Goal: Entertainment & Leisure: Consume media (video, audio)

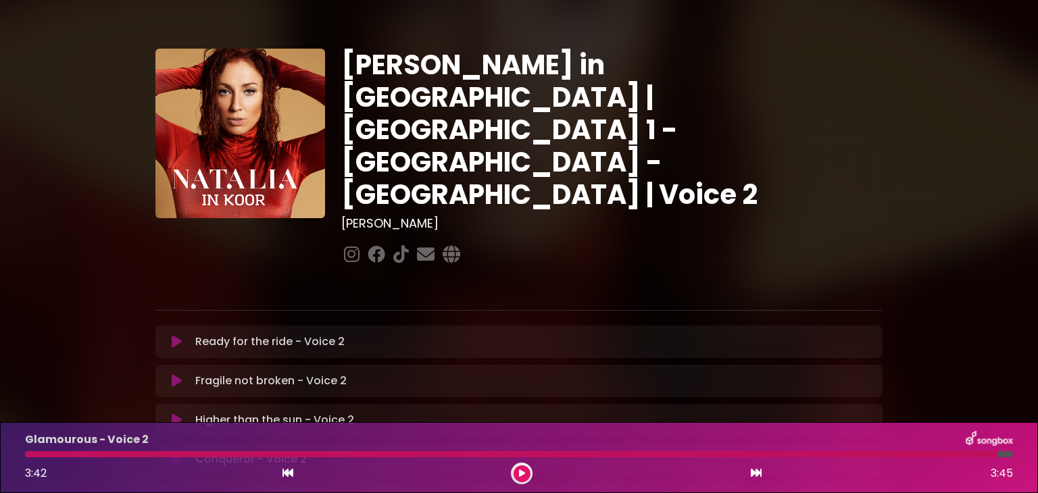
scroll to position [385, 0]
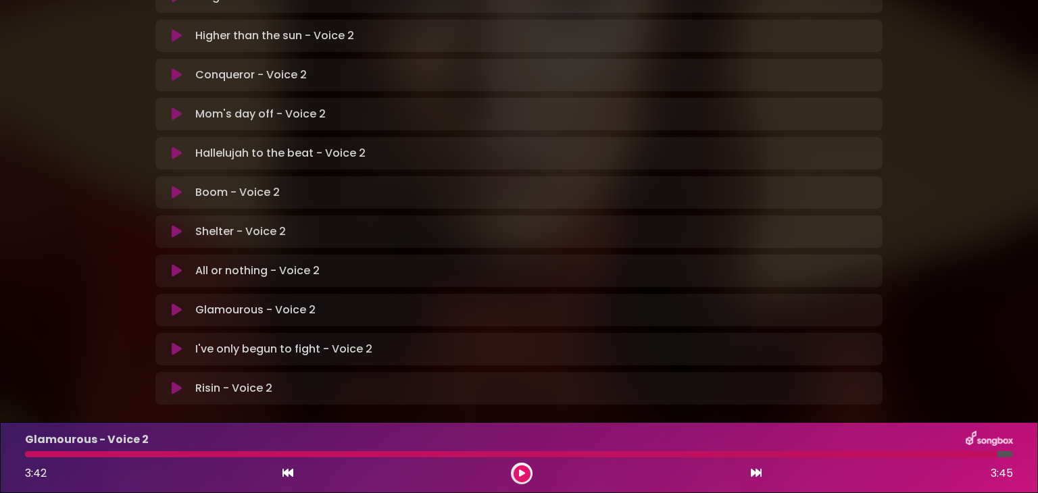
click at [178, 304] on icon at bounding box center [177, 311] width 10 height 14
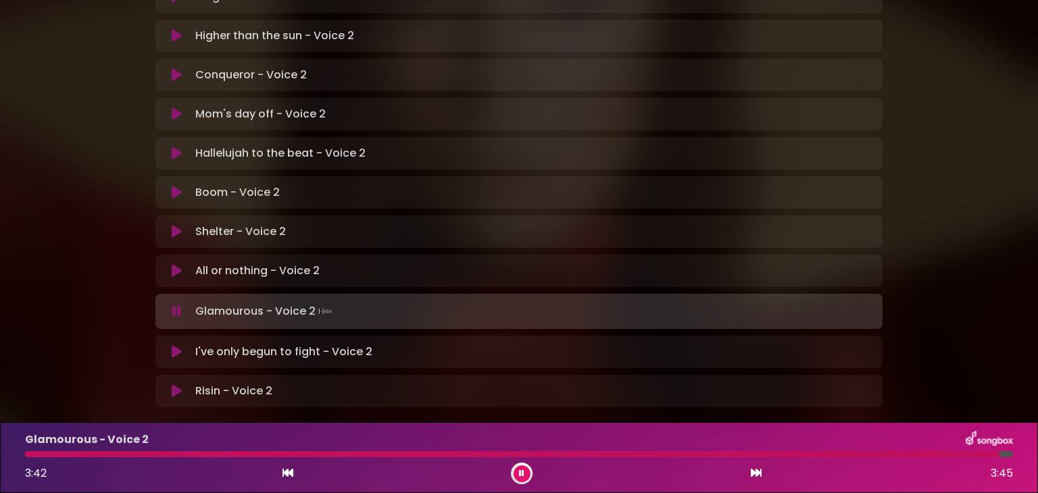
click at [30, 455] on div at bounding box center [512, 455] width 975 height 6
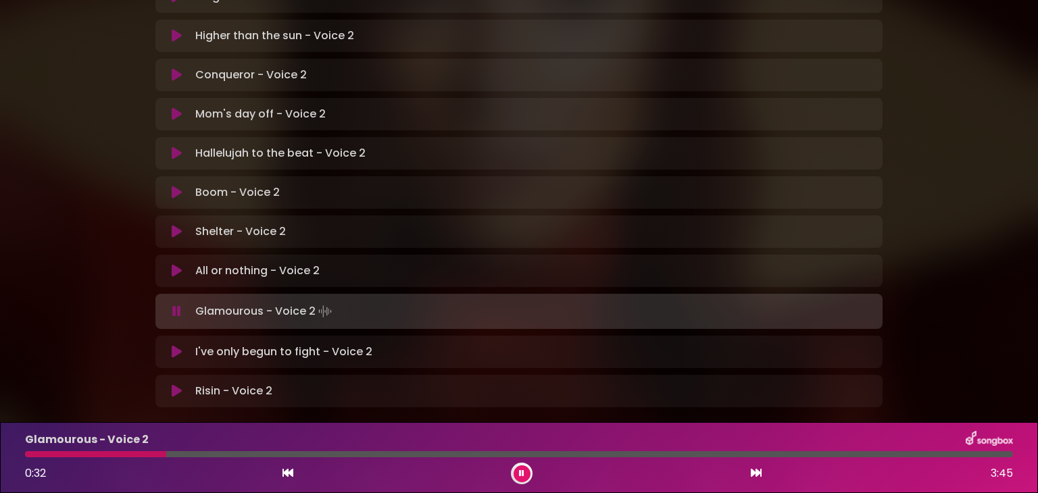
click at [516, 474] on button at bounding box center [522, 474] width 17 height 17
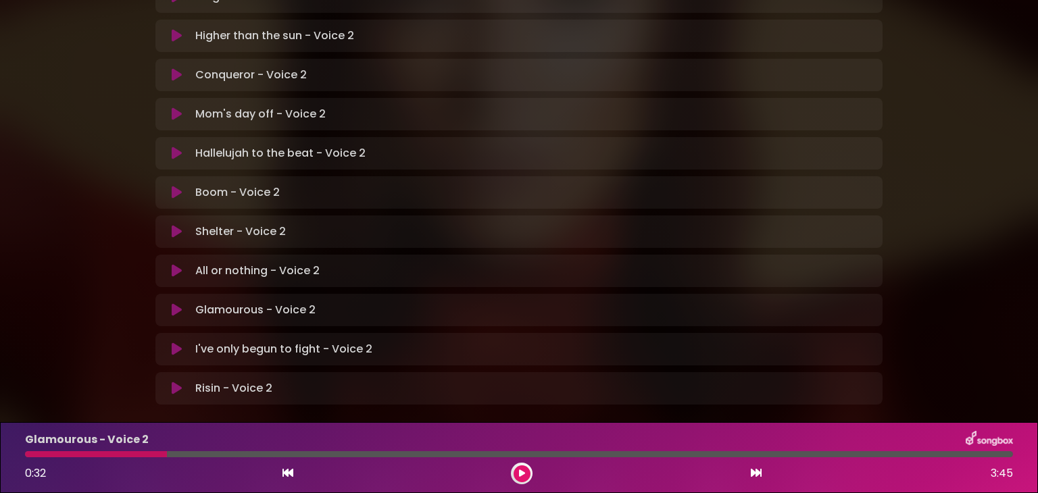
click at [1, 429] on div "Glamourous - Voice 2 0:32 3:45" at bounding box center [519, 457] width 1038 height 71
click at [122, 455] on div at bounding box center [96, 455] width 142 height 6
click at [120, 453] on div at bounding box center [96, 455] width 142 height 6
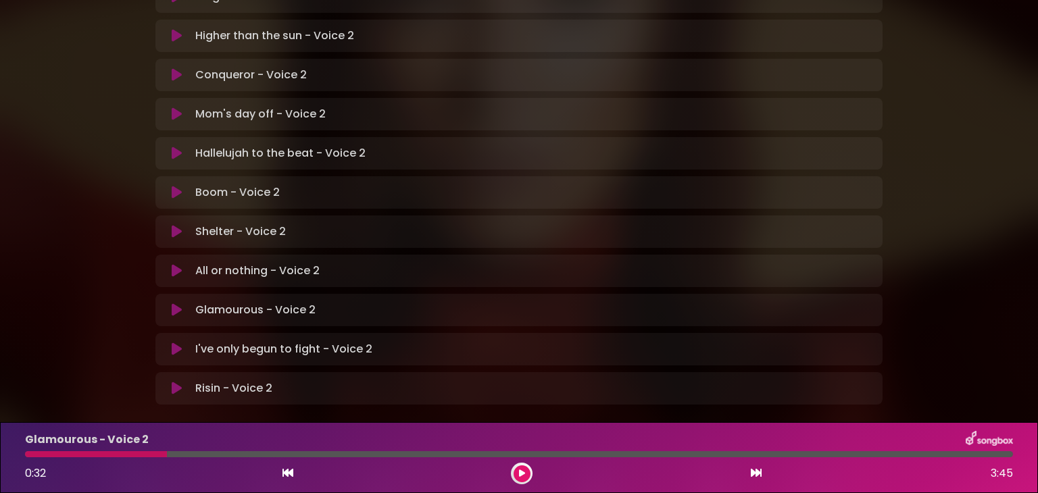
click at [120, 453] on div at bounding box center [96, 455] width 142 height 6
click at [120, 456] on div at bounding box center [96, 455] width 142 height 6
click at [519, 471] on icon at bounding box center [522, 474] width 6 height 8
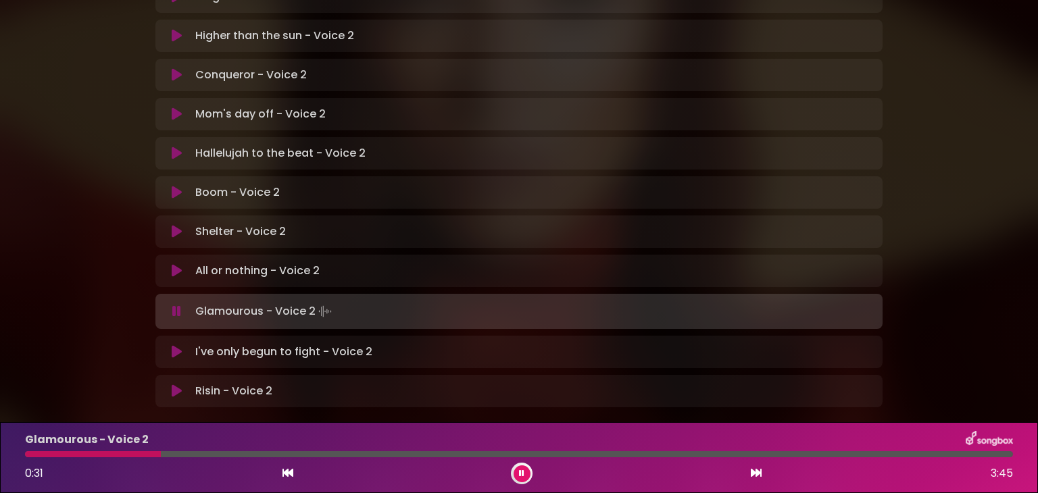
click at [141, 457] on div at bounding box center [93, 455] width 136 height 6
click at [132, 456] on div at bounding box center [89, 455] width 129 height 6
click at [132, 456] on div at bounding box center [102, 455] width 154 height 6
click at [125, 457] on div at bounding box center [86, 455] width 122 height 6
click at [125, 457] on div at bounding box center [87, 455] width 124 height 6
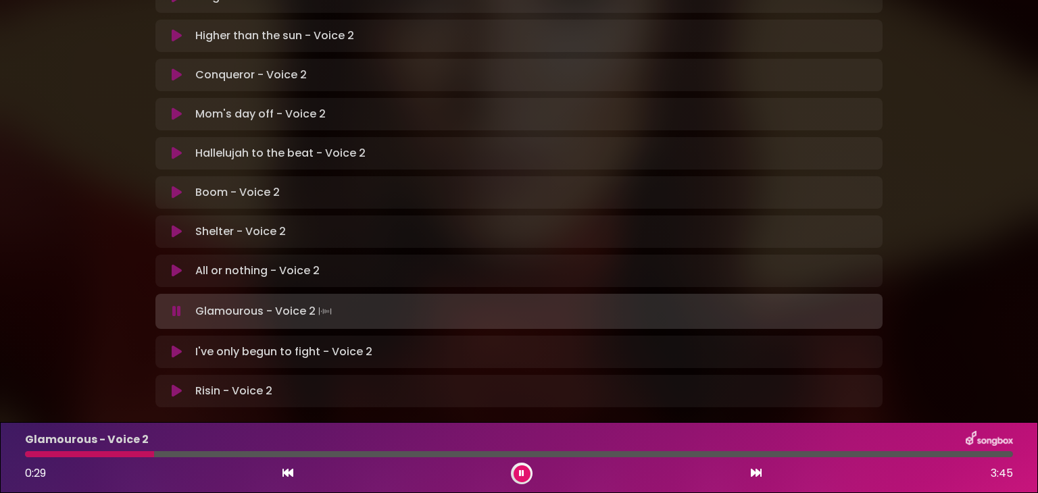
click at [125, 457] on div at bounding box center [89, 455] width 129 height 6
click at [124, 459] on div "Glamourous - Voice 2 0:29 3:45" at bounding box center [519, 457] width 1005 height 53
click at [123, 460] on div "Glamourous - Voice 2 0:30 3:45" at bounding box center [519, 457] width 1005 height 53
click at [127, 457] on div at bounding box center [94, 455] width 139 height 6
drag, startPoint x: 127, startPoint y: 457, endPoint x: 138, endPoint y: 444, distance: 16.8
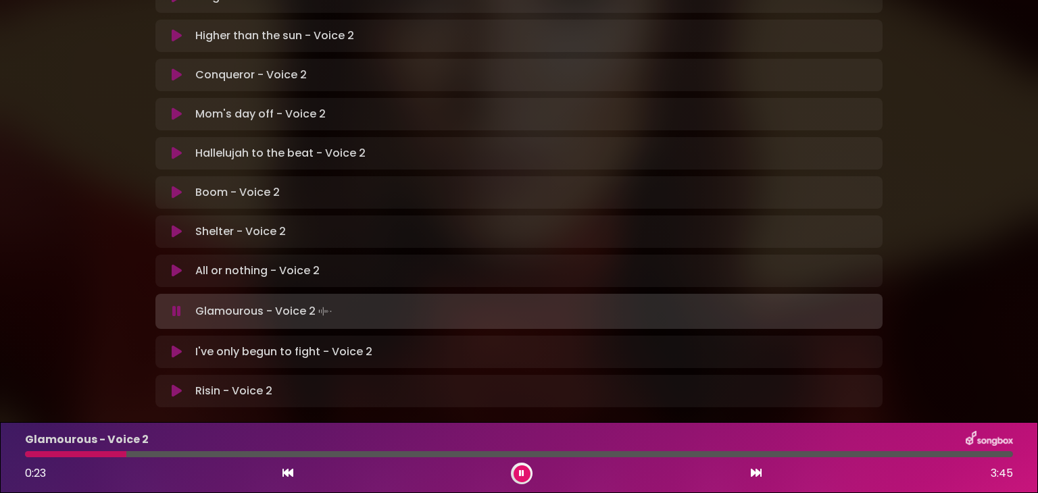
click at [138, 444] on div "Glamourous - Voice 2 0:23 3:45" at bounding box center [519, 457] width 1005 height 53
click at [136, 453] on div at bounding box center [88, 455] width 126 height 6
click at [124, 458] on div "Glamourous - Voice 2 0:27 3:45" at bounding box center [519, 457] width 1005 height 53
click at [127, 455] on div at bounding box center [88, 455] width 126 height 6
click at [126, 455] on div at bounding box center [86, 455] width 123 height 6
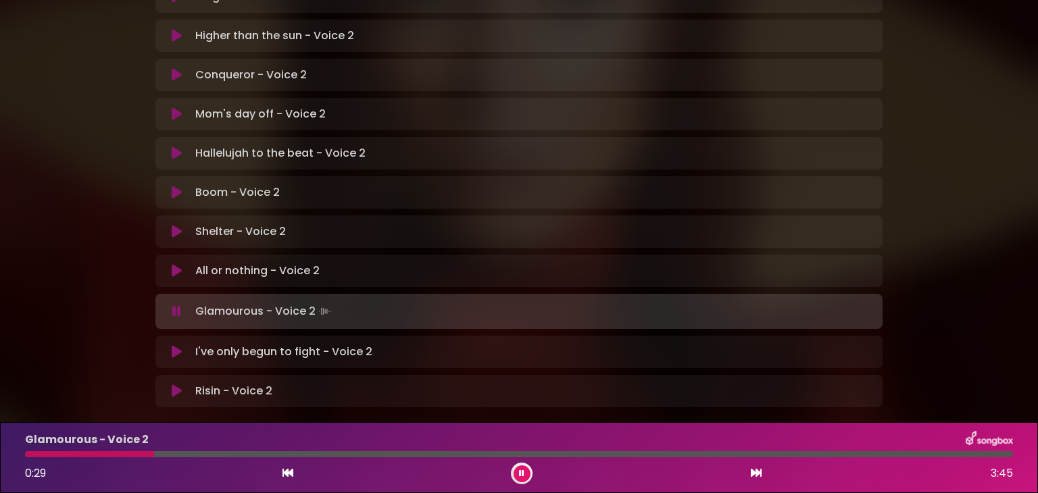
click at [126, 455] on div at bounding box center [89, 455] width 129 height 6
click at [120, 453] on div at bounding box center [178, 455] width 307 height 6
click at [120, 453] on div at bounding box center [90, 455] width 131 height 6
click at [120, 453] on div at bounding box center [91, 455] width 132 height 6
click at [120, 453] on div at bounding box center [88, 455] width 126 height 6
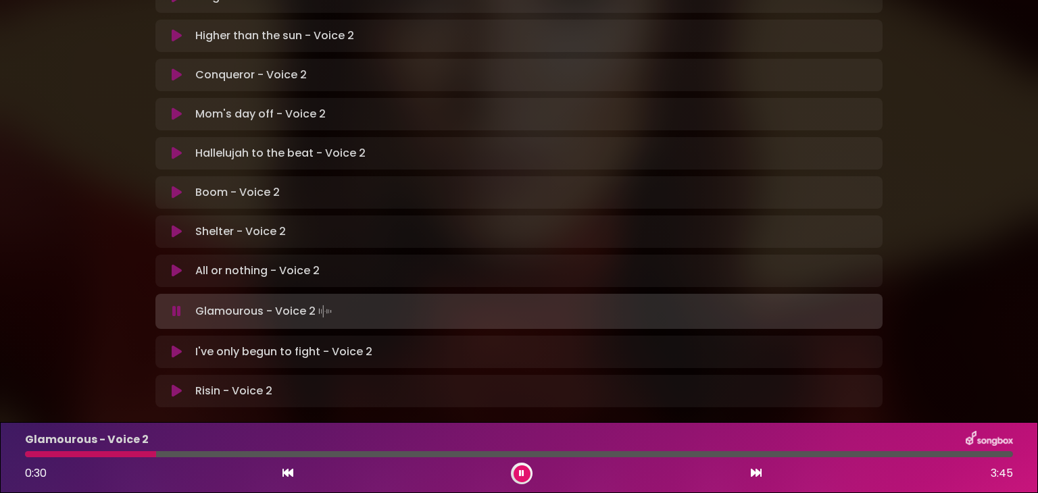
click at [116, 453] on div at bounding box center [90, 455] width 131 height 6
click at [521, 470] on icon at bounding box center [521, 474] width 5 height 8
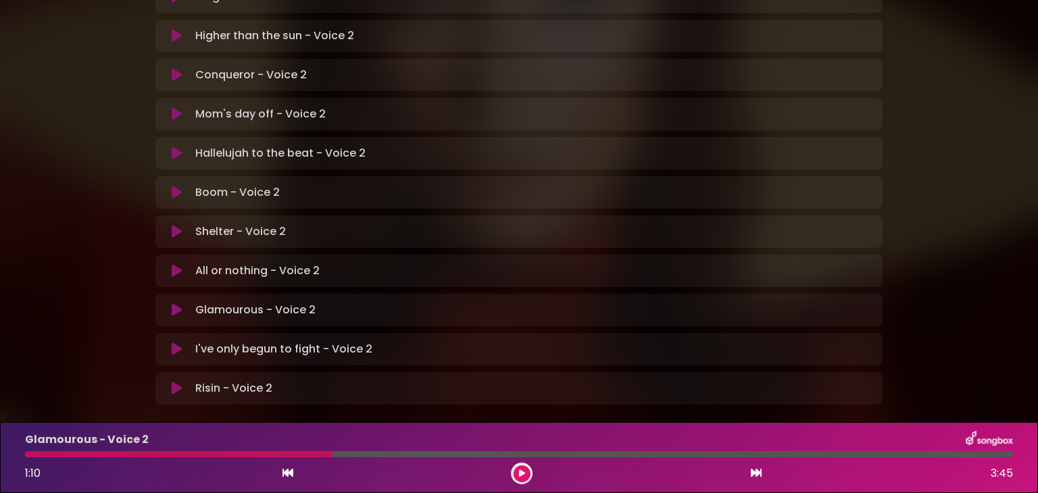
click at [143, 457] on div at bounding box center [179, 455] width 308 height 6
click at [126, 457] on div at bounding box center [179, 455] width 308 height 6
click at [125, 458] on div "Glamourous - Voice 2 1:10 3:45" at bounding box center [519, 457] width 1005 height 53
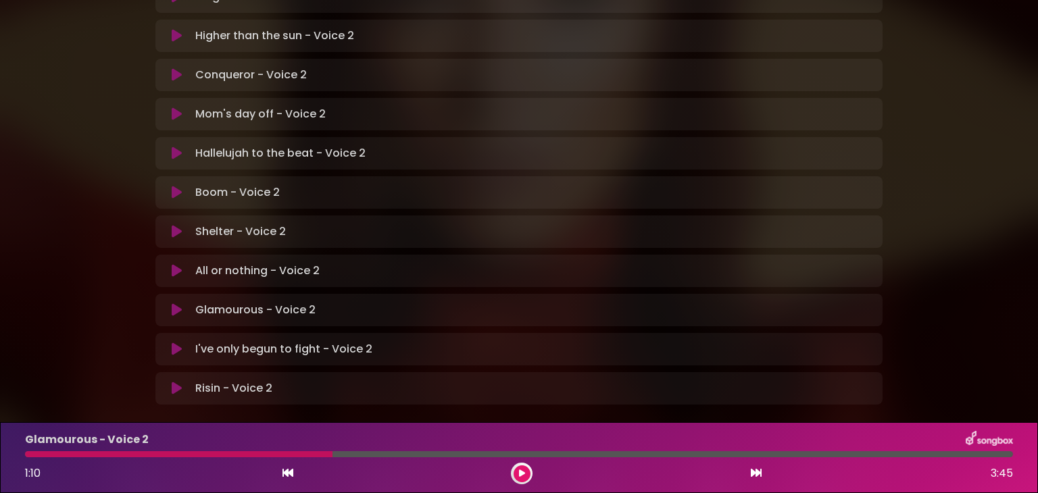
click at [122, 454] on div at bounding box center [179, 455] width 308 height 6
click at [523, 471] on icon at bounding box center [522, 474] width 6 height 8
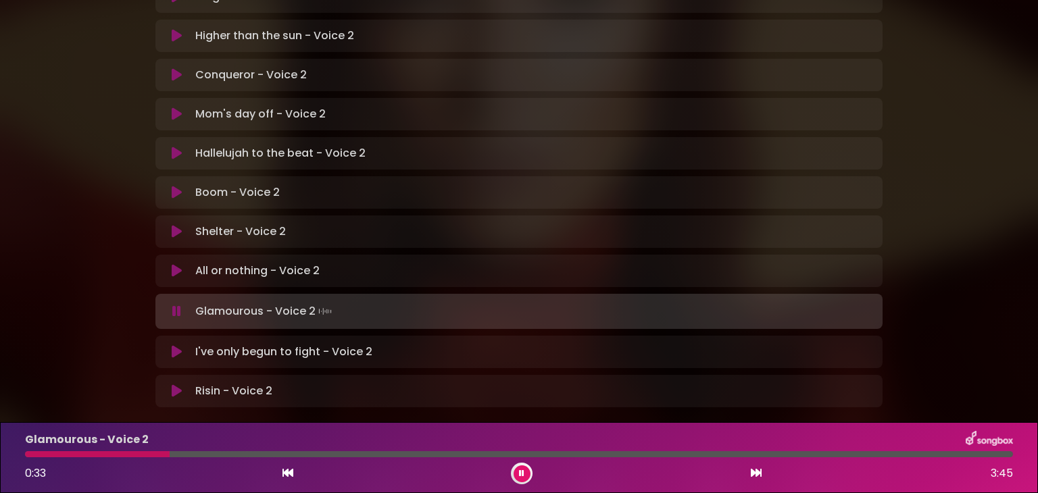
click at [139, 454] on div at bounding box center [97, 455] width 145 height 6
click at [128, 452] on div at bounding box center [89, 455] width 129 height 6
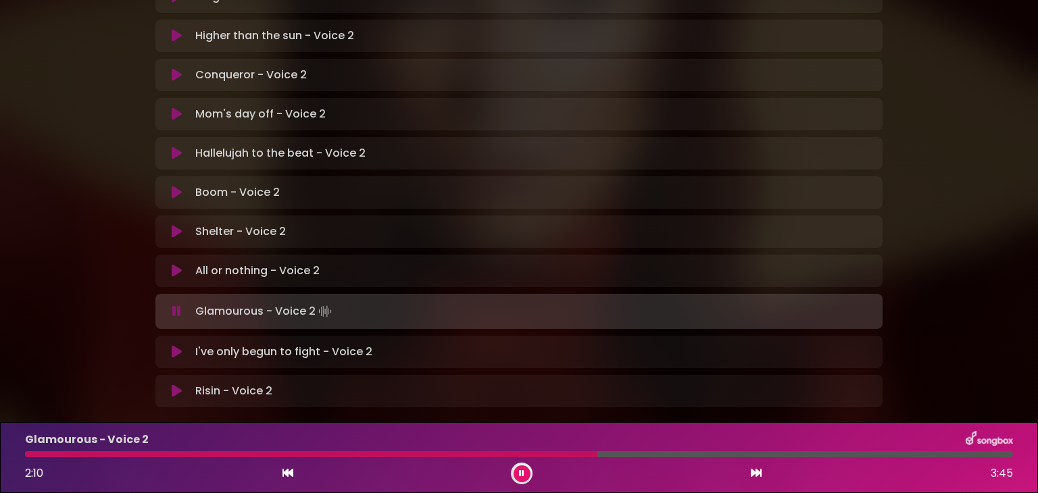
click at [521, 471] on icon at bounding box center [521, 474] width 5 height 8
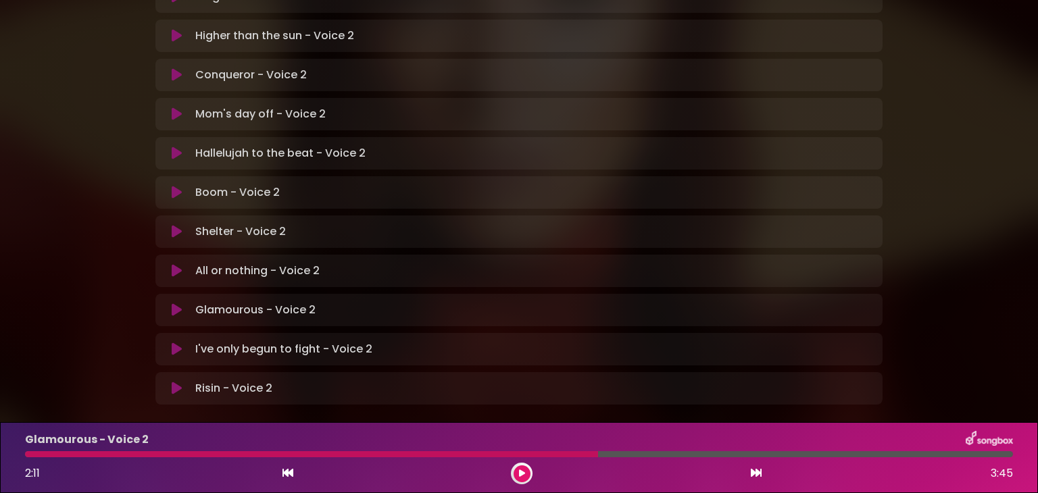
click at [521, 471] on icon at bounding box center [522, 474] width 6 height 8
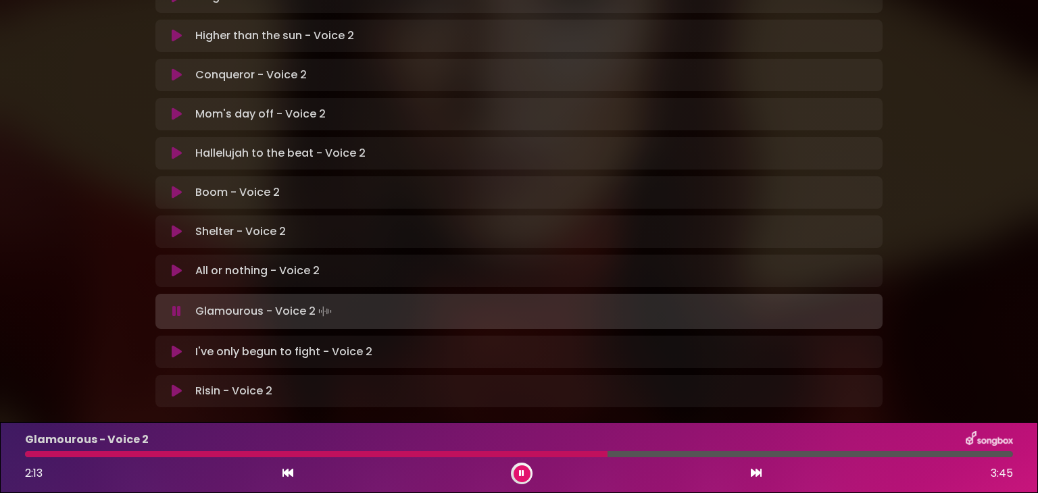
click at [155, 455] on div at bounding box center [316, 455] width 583 height 6
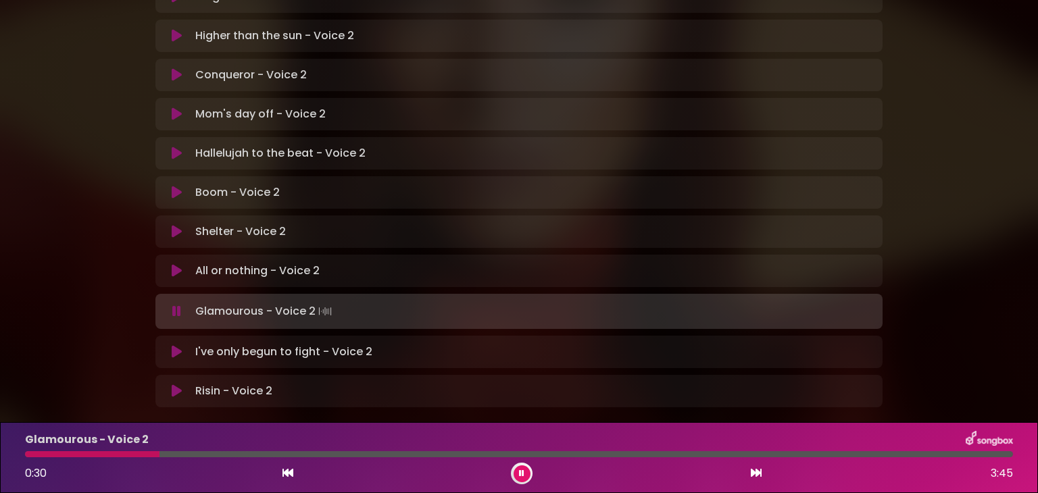
click at [132, 455] on div at bounding box center [92, 455] width 135 height 6
click at [113, 449] on div "Glamourous - Voice 2 0:33 3:45" at bounding box center [519, 457] width 1005 height 53
click at [113, 458] on div "Glamourous - Voice 2 0:35 3:45" at bounding box center [519, 457] width 1005 height 53
click at [113, 452] on div at bounding box center [104, 455] width 158 height 6
click at [113, 452] on div at bounding box center [90, 455] width 131 height 6
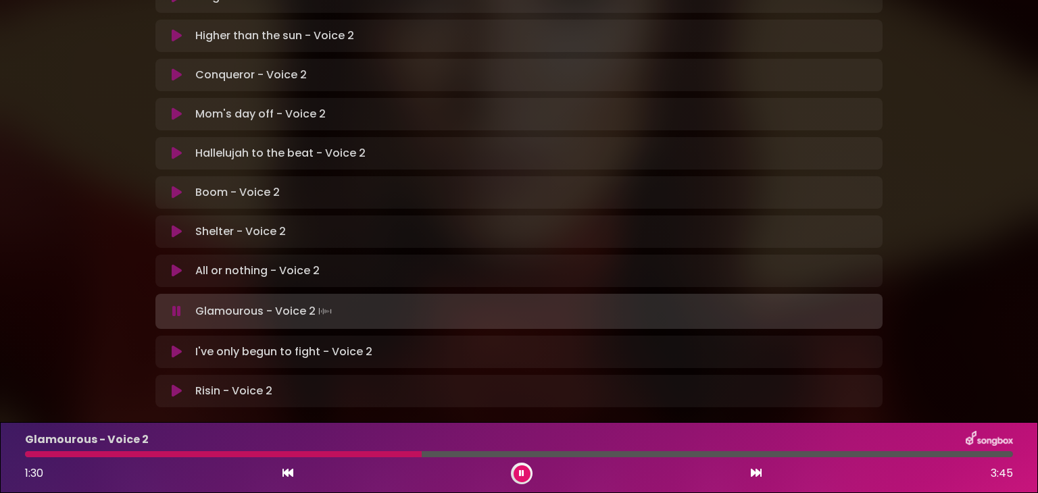
click at [118, 458] on div "Glamourous - Voice 2 1:30 3:45" at bounding box center [519, 457] width 1005 height 53
click at [115, 454] on div at bounding box center [225, 455] width 400 height 6
click at [115, 454] on div at bounding box center [170, 455] width 291 height 6
click at [527, 474] on button at bounding box center [522, 474] width 17 height 17
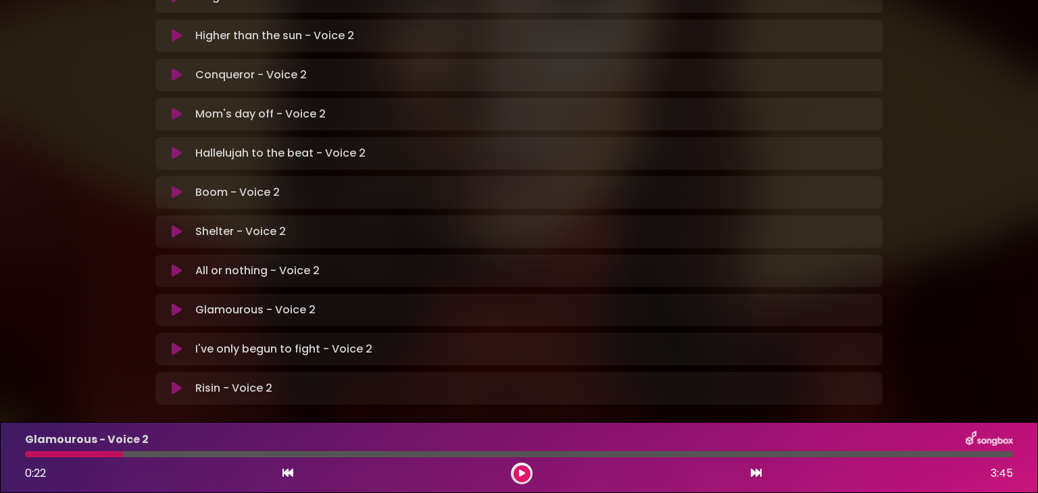
click at [522, 471] on icon at bounding box center [522, 474] width 6 height 8
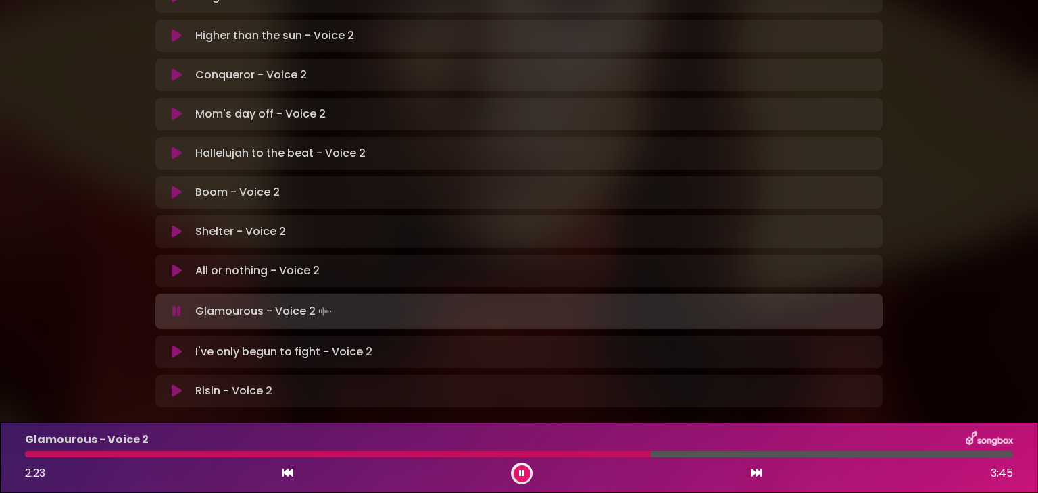
drag, startPoint x: 522, startPoint y: 471, endPoint x: 512, endPoint y: 440, distance: 32.5
click at [512, 440] on div "Glamourous - Voice 2 2:23 3:45" at bounding box center [519, 457] width 1005 height 53
click at [524, 474] on icon at bounding box center [521, 474] width 5 height 8
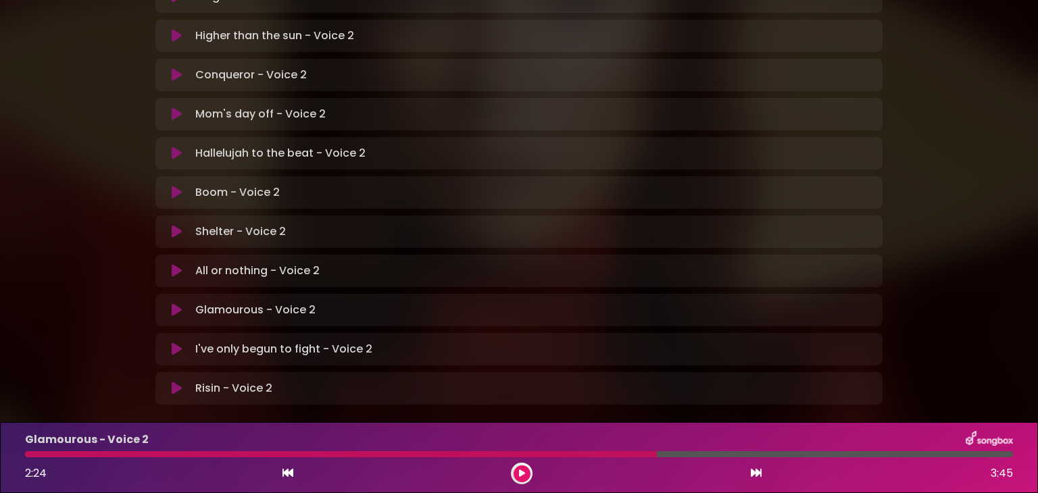
click at [524, 474] on icon at bounding box center [522, 474] width 6 height 8
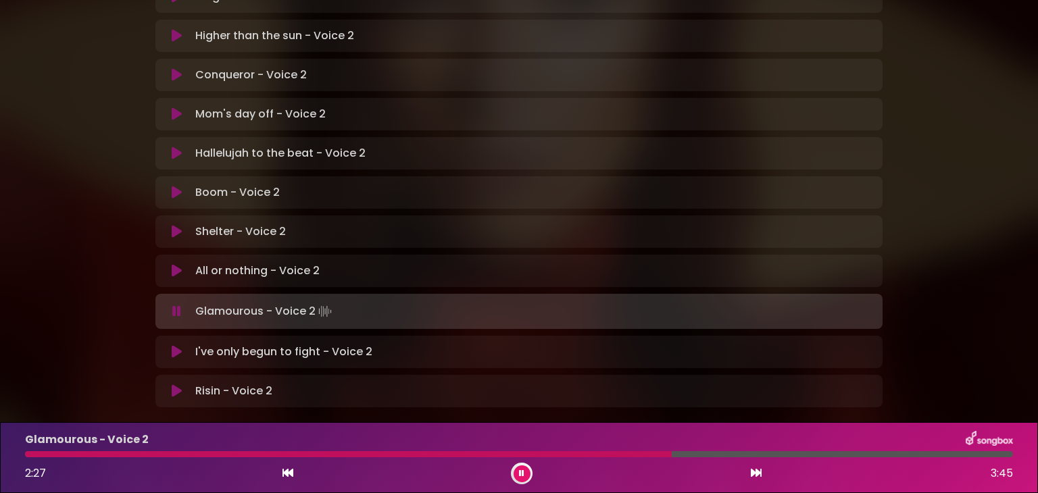
click at [524, 474] on icon at bounding box center [521, 474] width 5 height 8
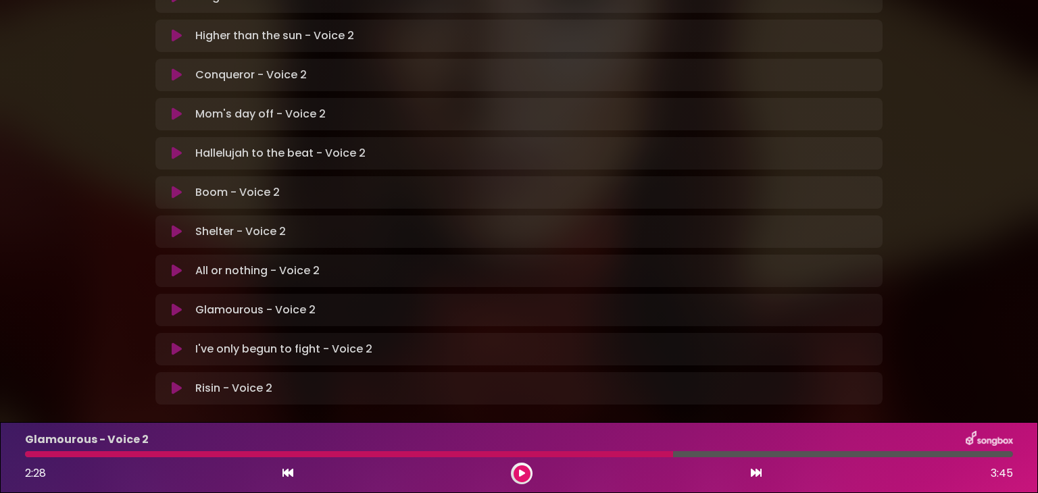
click at [147, 455] on div at bounding box center [349, 455] width 648 height 6
click at [523, 470] on icon at bounding box center [522, 474] width 6 height 8
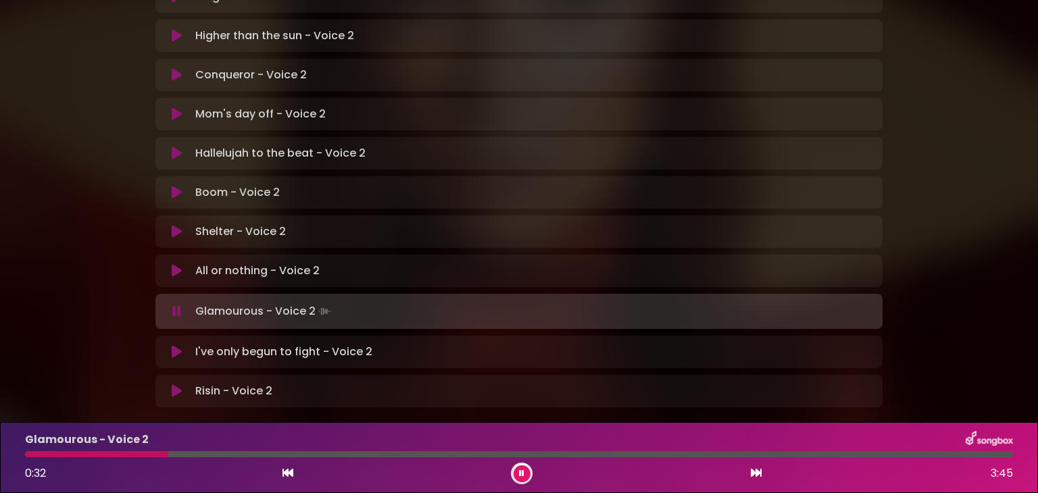
click at [126, 454] on div at bounding box center [96, 455] width 143 height 6
click at [126, 455] on div at bounding box center [90, 455] width 130 height 6
click at [126, 455] on div at bounding box center [92, 455] width 135 height 6
click at [127, 455] on div at bounding box center [76, 455] width 103 height 6
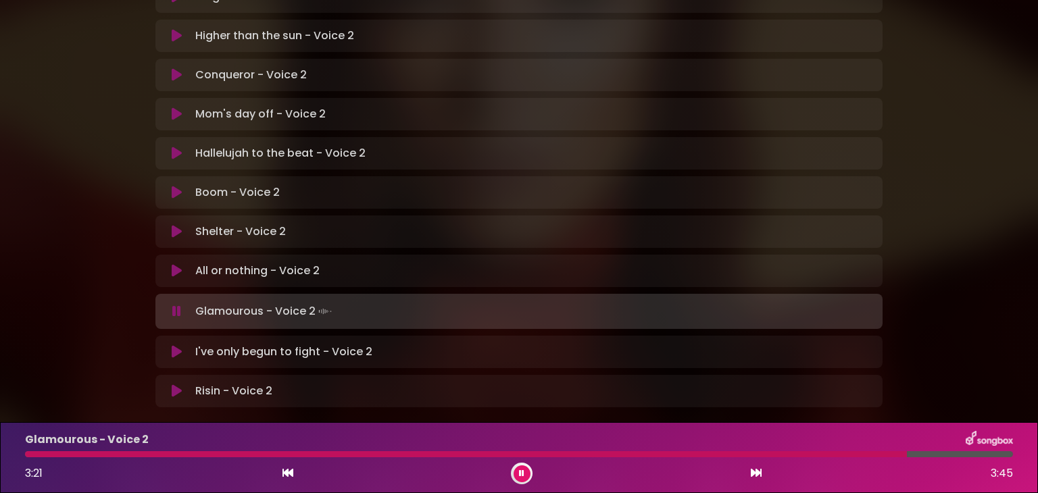
click at [127, 456] on div at bounding box center [466, 455] width 882 height 6
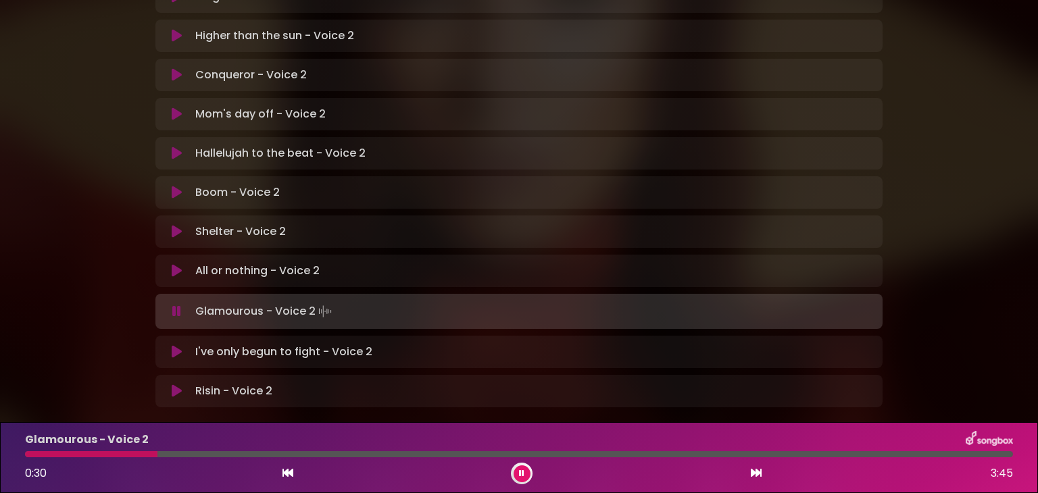
click at [127, 456] on div at bounding box center [91, 455] width 132 height 6
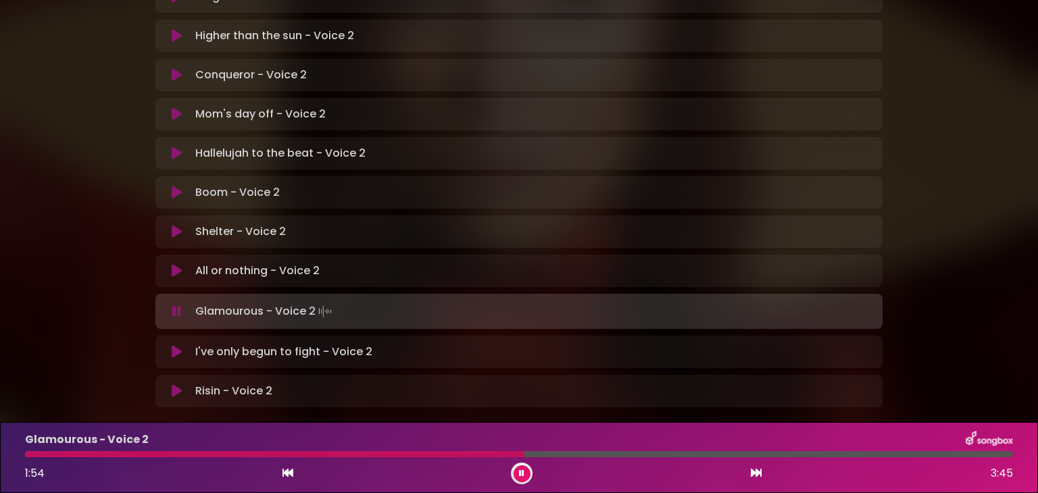
click at [521, 478] on button at bounding box center [522, 474] width 17 height 17
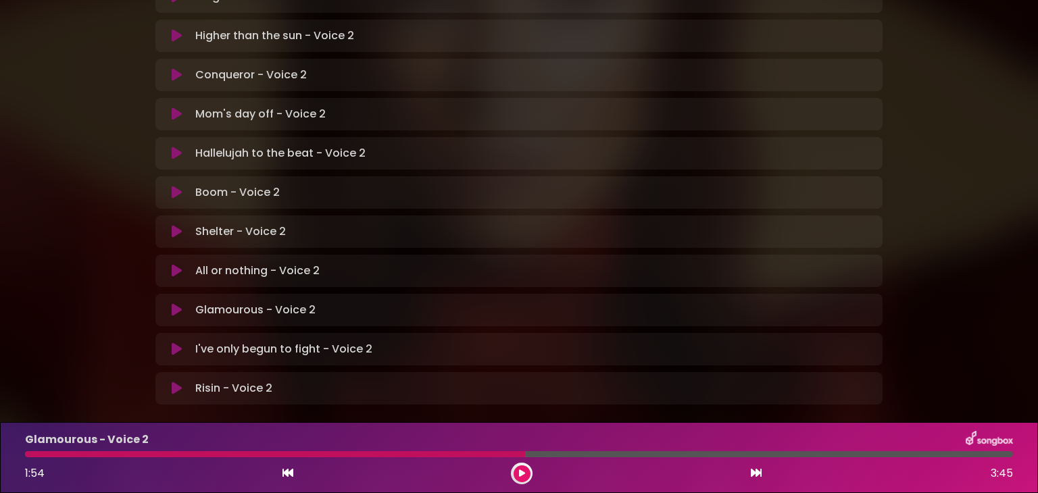
click at [133, 460] on div "Glamourous - Voice 2 1:54 3:45" at bounding box center [519, 457] width 1005 height 53
click at [127, 456] on div at bounding box center [275, 455] width 500 height 6
click at [522, 473] on icon at bounding box center [522, 474] width 6 height 8
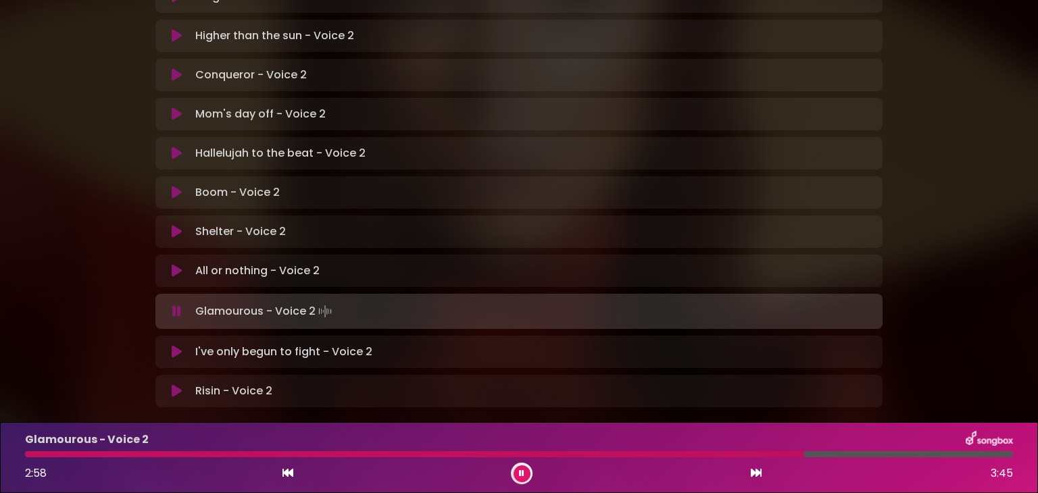
click at [523, 470] on icon at bounding box center [521, 474] width 5 height 8
